Goal: Find specific page/section: Find specific page/section

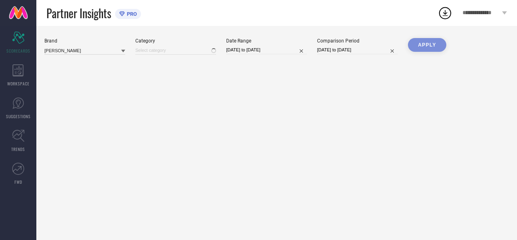
type input "All"
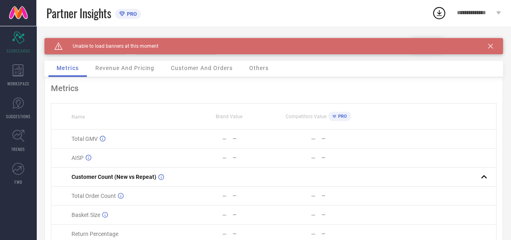
scroll to position [57, 0]
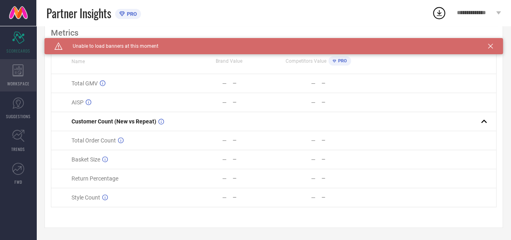
click at [14, 82] on span "WORKSPACE" at bounding box center [18, 83] width 22 height 6
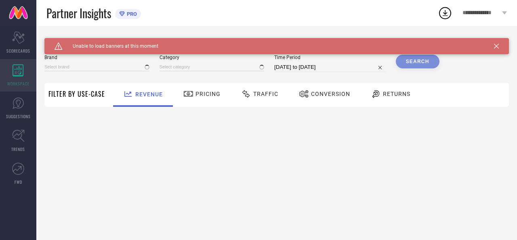
type input "[PERSON_NAME]"
type input "All"
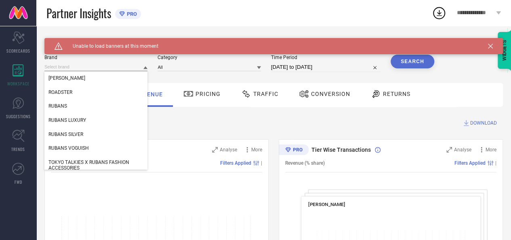
click at [137, 69] on input at bounding box center [95, 67] width 103 height 8
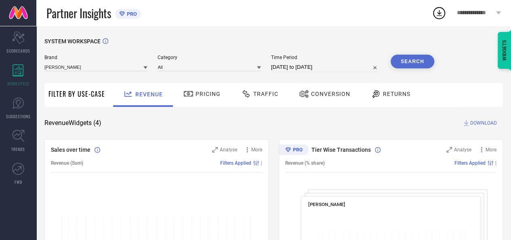
click at [145, 68] on icon at bounding box center [145, 67] width 4 height 3
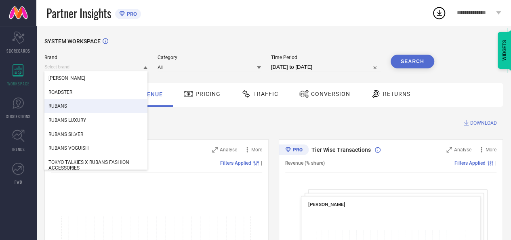
click at [110, 104] on div "RUBANS" at bounding box center [95, 106] width 103 height 14
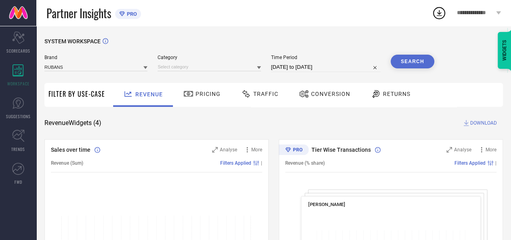
click at [420, 61] on button "Search" at bounding box center [413, 62] width 44 height 14
click at [413, 55] on div "Search" at bounding box center [413, 62] width 44 height 14
click at [412, 64] on div "Search" at bounding box center [413, 62] width 44 height 14
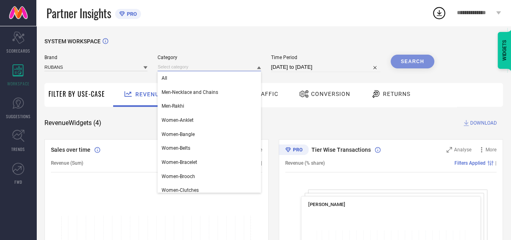
click at [222, 71] on input at bounding box center [209, 67] width 103 height 8
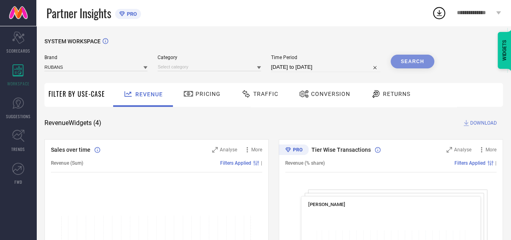
click at [259, 69] on icon at bounding box center [259, 67] width 4 height 4
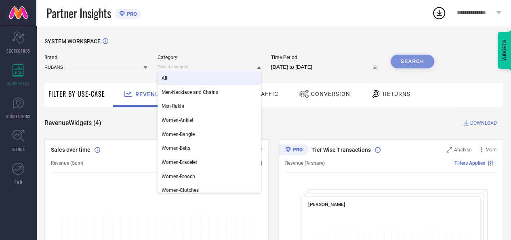
click at [201, 81] on div "All" at bounding box center [209, 78] width 103 height 14
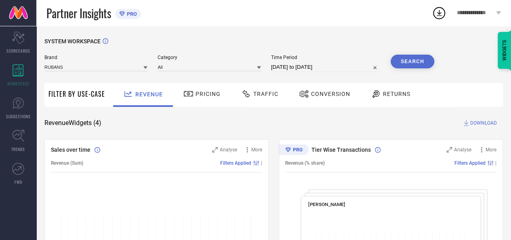
click at [411, 62] on button "Search" at bounding box center [413, 62] width 44 height 14
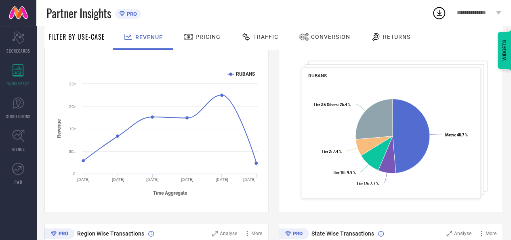
scroll to position [129, 0]
